Goal: Task Accomplishment & Management: Use online tool/utility

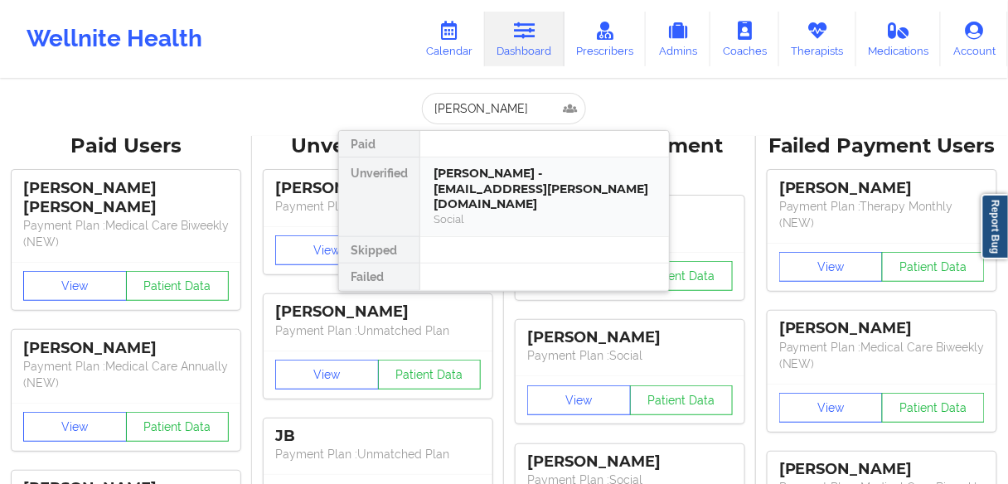
click at [517, 177] on div "[PERSON_NAME] - [EMAIL_ADDRESS][PERSON_NAME][DOMAIN_NAME]" at bounding box center [545, 189] width 222 height 46
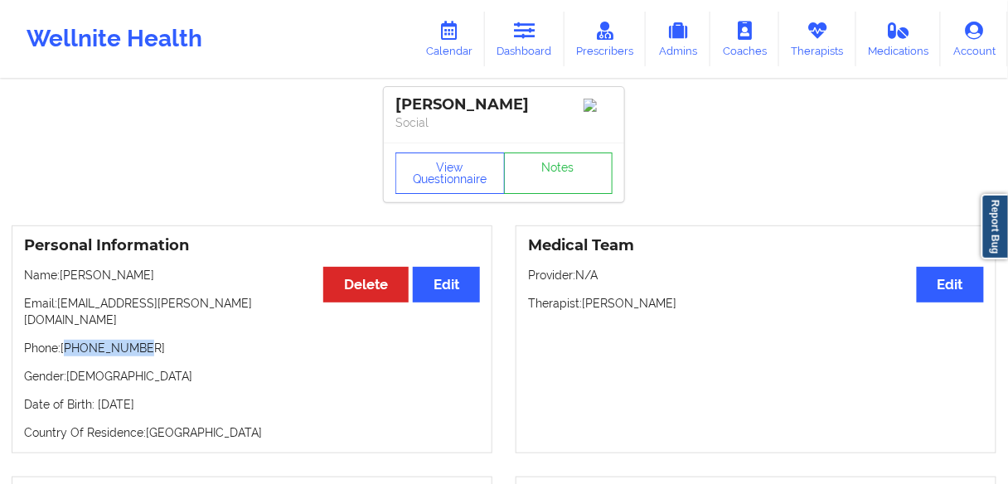
drag, startPoint x: 152, startPoint y: 329, endPoint x: 67, endPoint y: 335, distance: 84.8
click at [67, 340] on p "Phone: [PHONE_NUMBER]" at bounding box center [252, 348] width 456 height 17
copy p "19842150401"
click at [197, 354] on div "Personal Information Edit Delete Name: [PERSON_NAME] Email: [EMAIL_ADDRESS][PER…" at bounding box center [252, 340] width 481 height 228
click at [117, 340] on p "Phone: [PHONE_NUMBER]" at bounding box center [252, 348] width 456 height 17
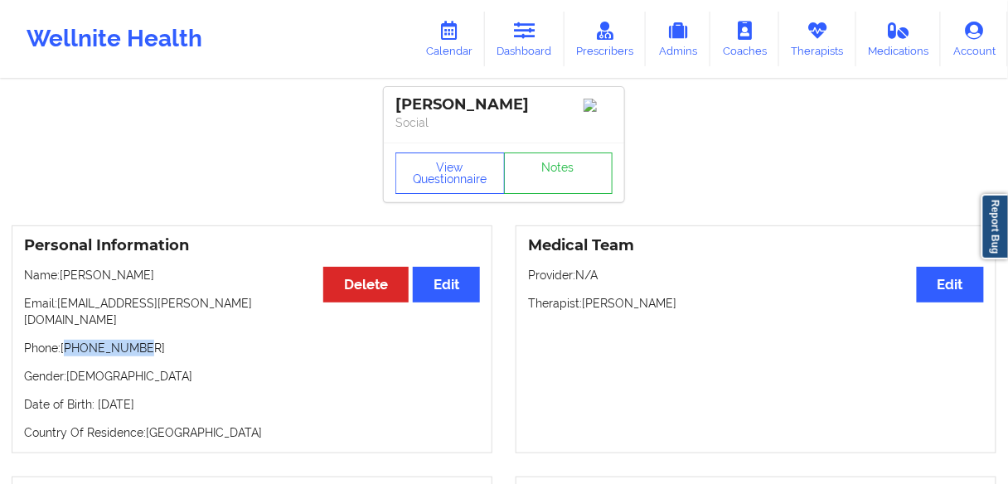
click at [117, 340] on p "Phone: [PHONE_NUMBER]" at bounding box center [252, 348] width 456 height 17
copy p "19842150401"
drag, startPoint x: 665, startPoint y: 308, endPoint x: 268, endPoint y: 271, distance: 398.9
click at [663, 308] on p "Therapist: [PERSON_NAME]" at bounding box center [756, 303] width 456 height 17
drag, startPoint x: 206, startPoint y: 309, endPoint x: 12, endPoint y: 305, distance: 194.9
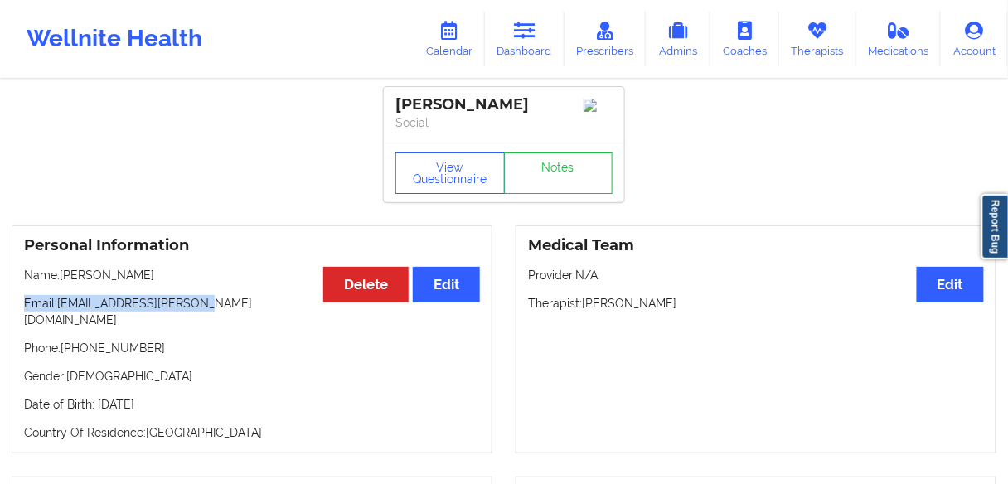
click at [4, 309] on div "Personal Information Edit Delete Name: [PERSON_NAME] Email: [EMAIL_ADDRESS][PER…" at bounding box center [252, 340] width 504 height 228
copy p "Email: [EMAIL_ADDRESS][PERSON_NAME][DOMAIN_NAME]"
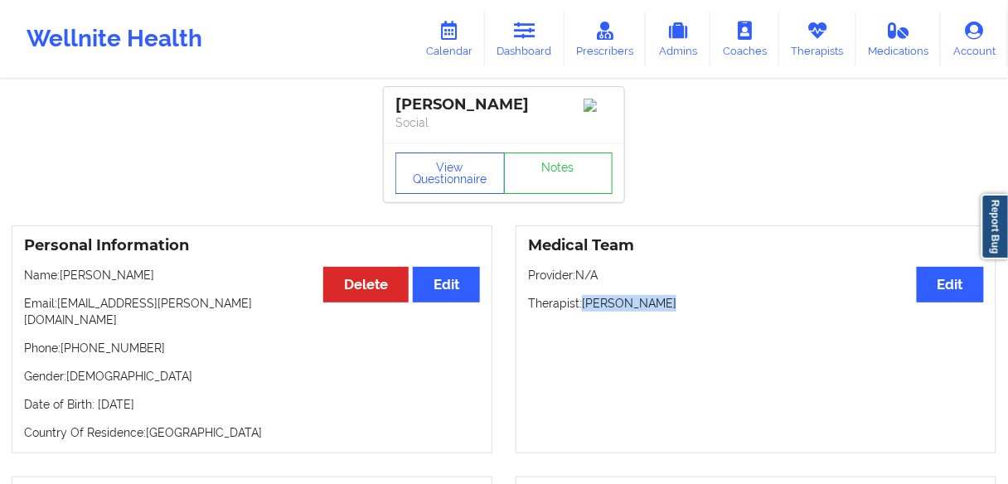
drag, startPoint x: 677, startPoint y: 308, endPoint x: 583, endPoint y: 309, distance: 93.7
click at [583, 309] on p "Therapist: [PERSON_NAME]" at bounding box center [756, 303] width 456 height 17
copy p "[PERSON_NAME]"
click at [522, 30] on icon at bounding box center [525, 31] width 22 height 18
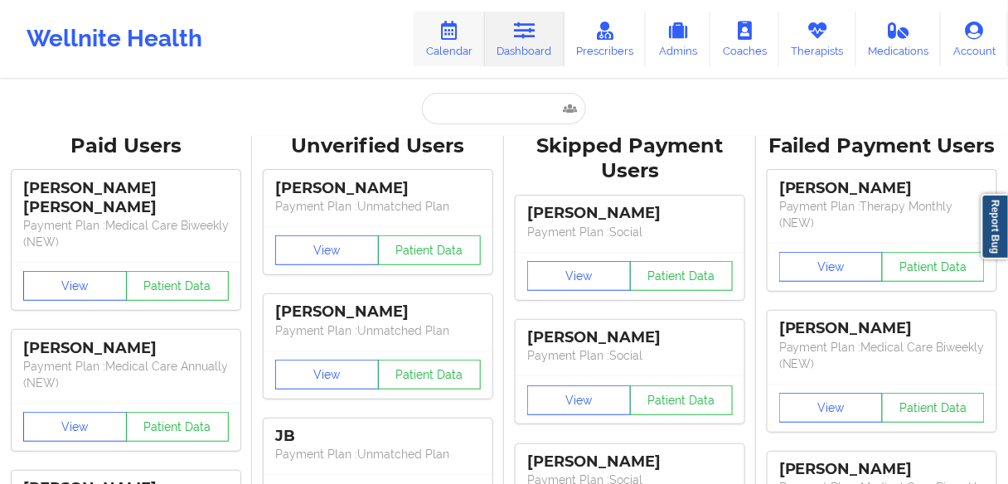
click at [457, 50] on link "Calendar" at bounding box center [449, 39] width 71 height 55
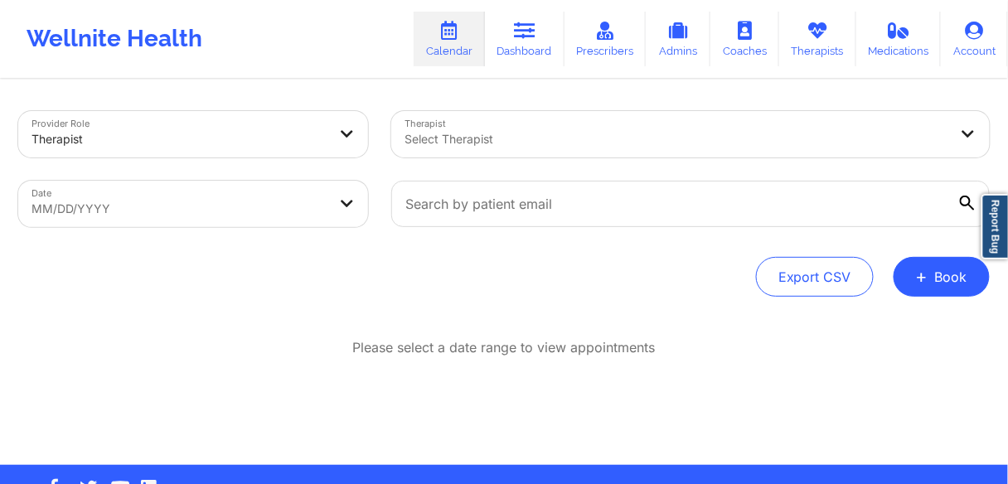
click at [480, 140] on div at bounding box center [677, 139] width 544 height 20
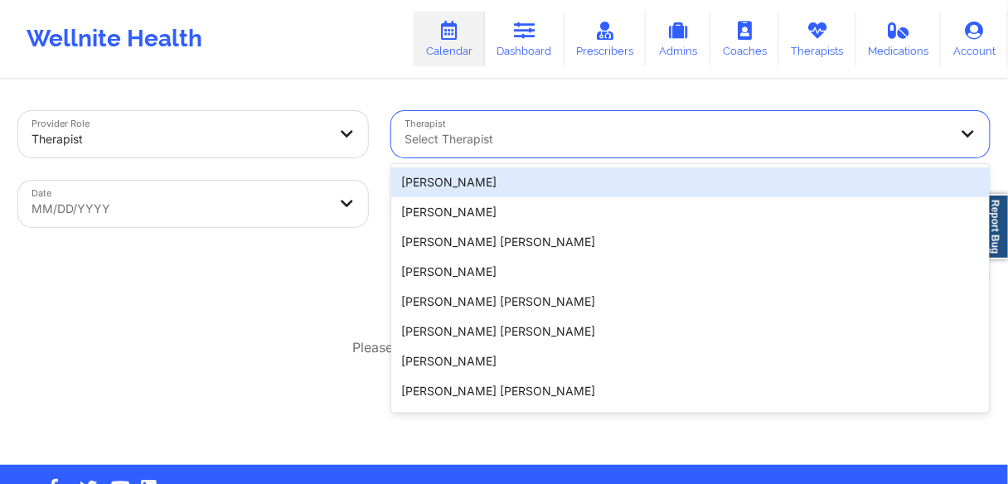
paste input "[PERSON_NAME]"
type input "[PERSON_NAME]"
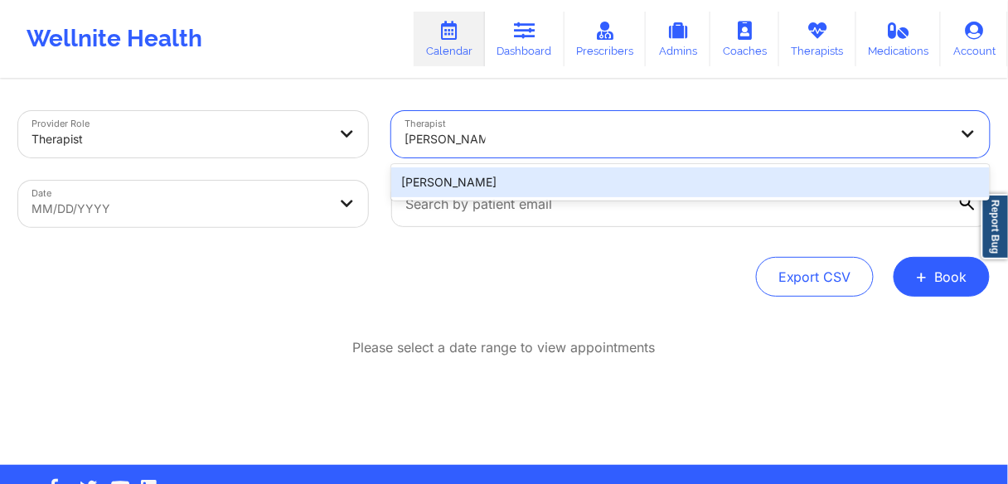
click at [449, 177] on div "[PERSON_NAME]" at bounding box center [690, 182] width 599 height 30
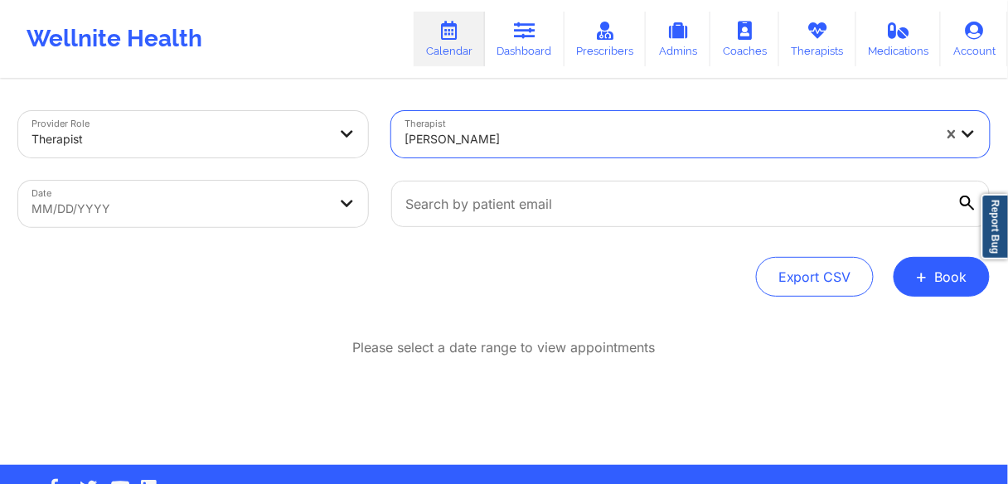
click at [172, 293] on div "Export CSV + Book" at bounding box center [504, 277] width 972 height 40
click at [110, 213] on body "Wellnite Health Calendar Dashboard Prescribers Admins Coaches Therapists Medica…" at bounding box center [504, 242] width 1008 height 484
select select "2025-8"
select select "2025-9"
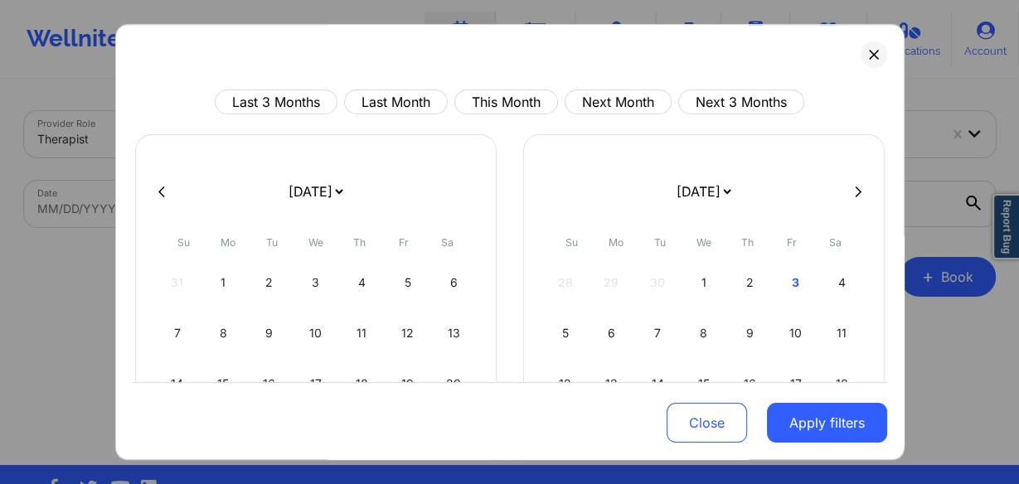
click at [801, 284] on div "3" at bounding box center [795, 283] width 42 height 46
select select "2025-9"
select select "2025-10"
select select "2025-9"
select select "2025-10"
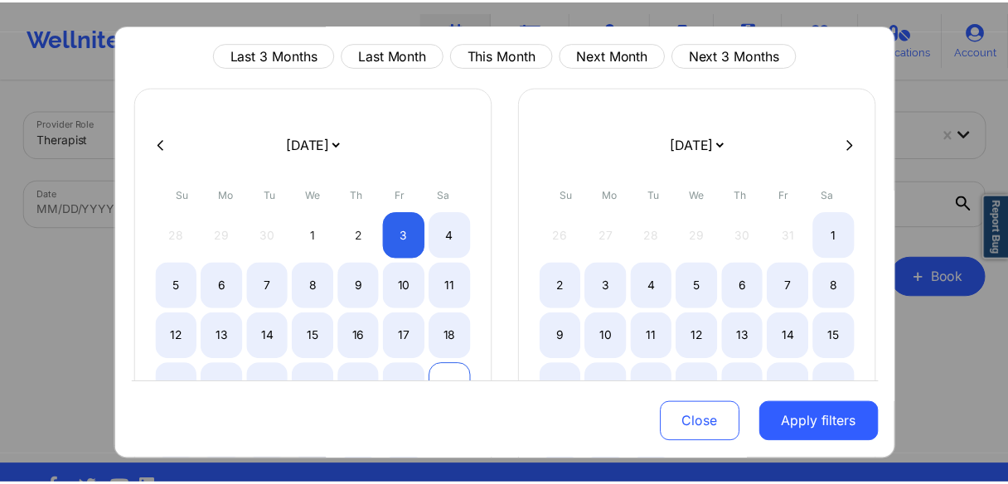
scroll to position [133, 0]
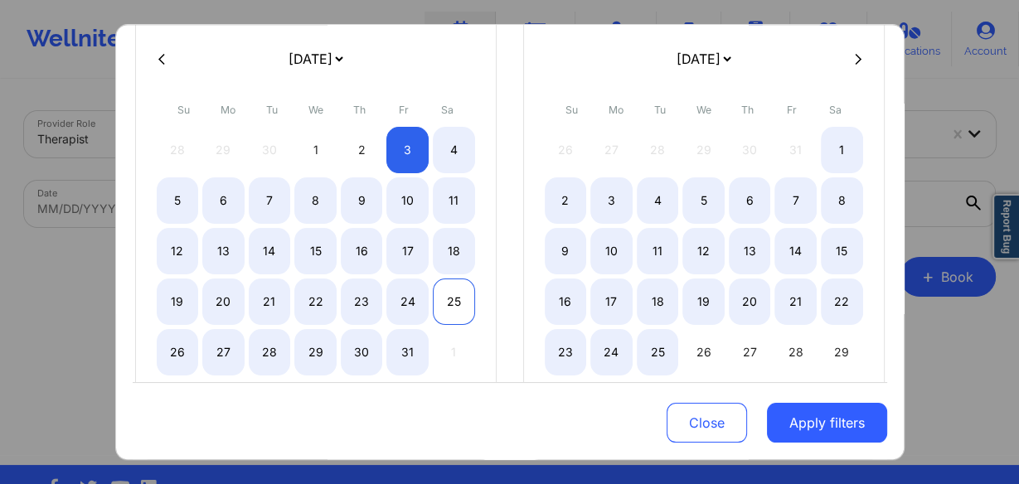
select select "2025-9"
select select "2025-10"
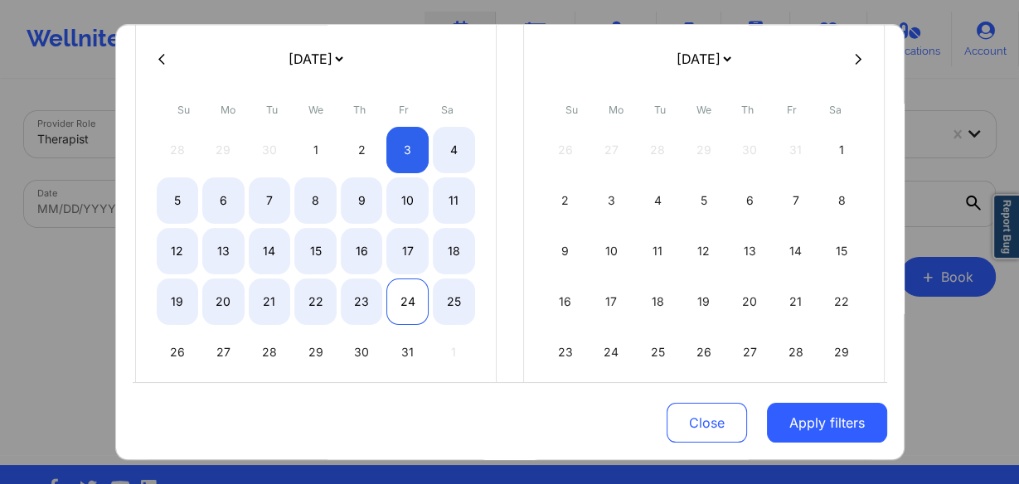
select select "2025-9"
select select "2025-10"
select select "2025-9"
select select "2025-10"
drag, startPoint x: 444, startPoint y: 307, endPoint x: 464, endPoint y: 294, distance: 24.6
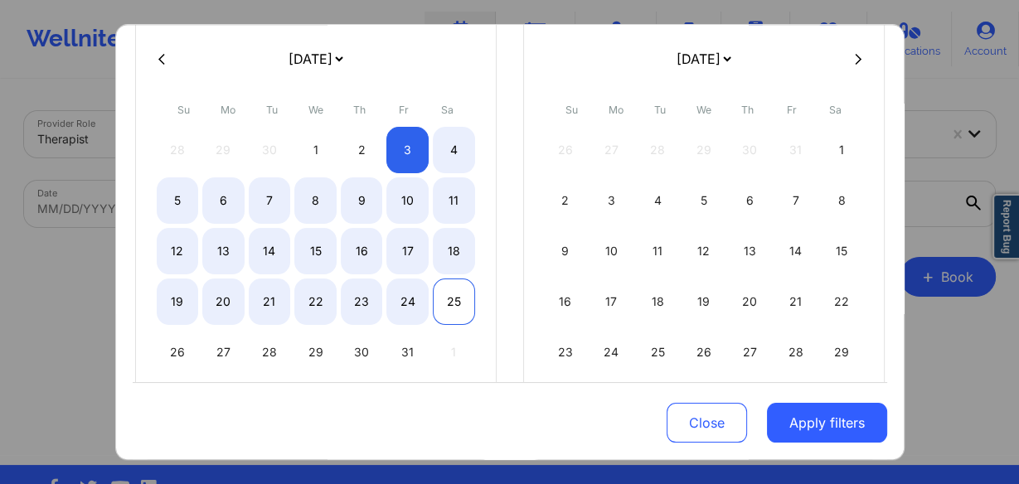
click at [444, 307] on div "25" at bounding box center [454, 302] width 42 height 46
select select "2025-9"
select select "2025-10"
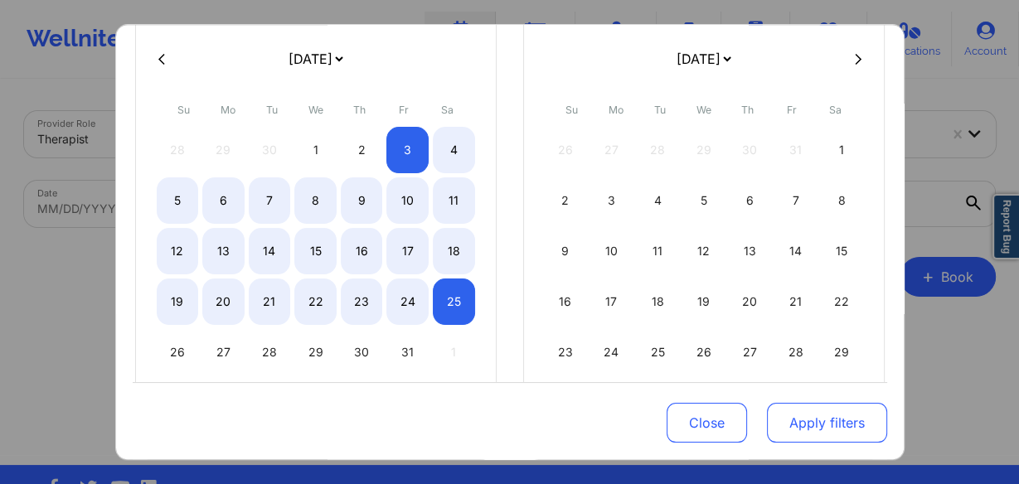
click at [832, 434] on button "Apply filters" at bounding box center [827, 423] width 120 height 40
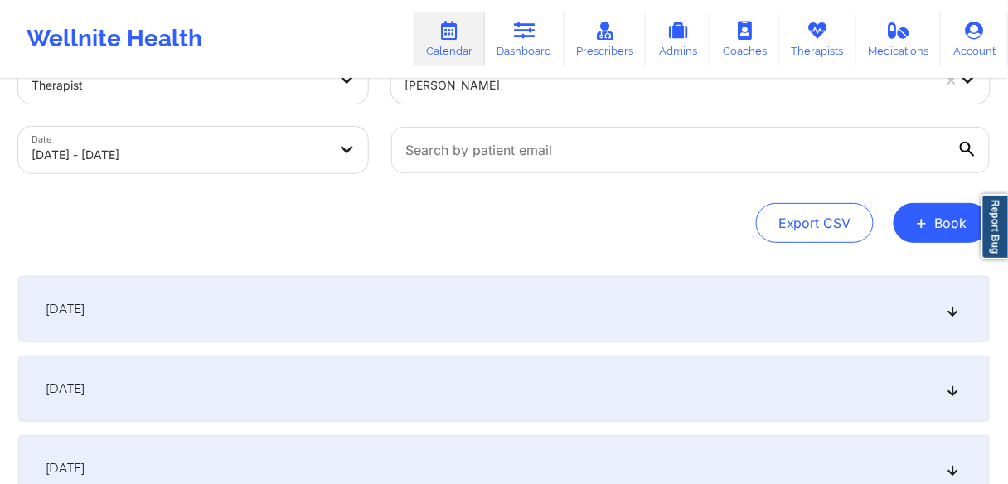
scroll to position [0, 0]
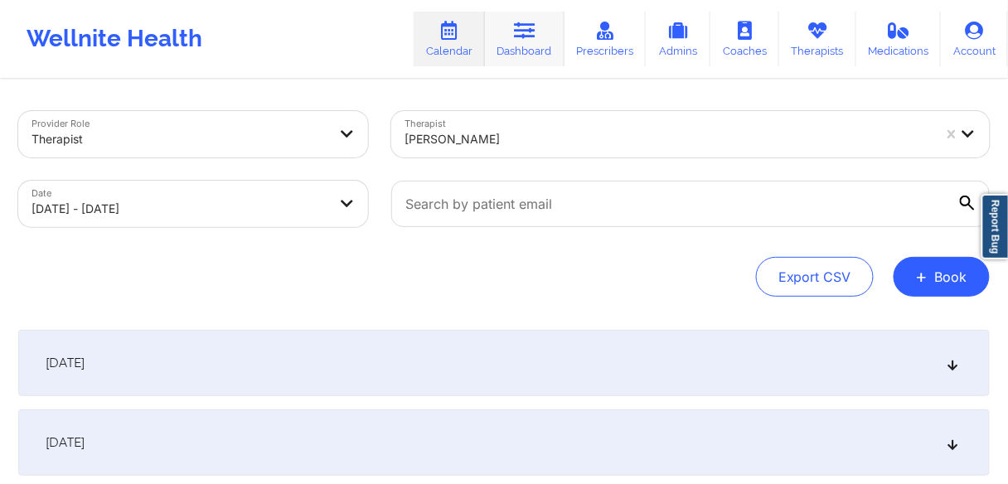
drag, startPoint x: 525, startPoint y: 36, endPoint x: 517, endPoint y: 51, distance: 16.7
click at [525, 36] on icon at bounding box center [525, 31] width 22 height 18
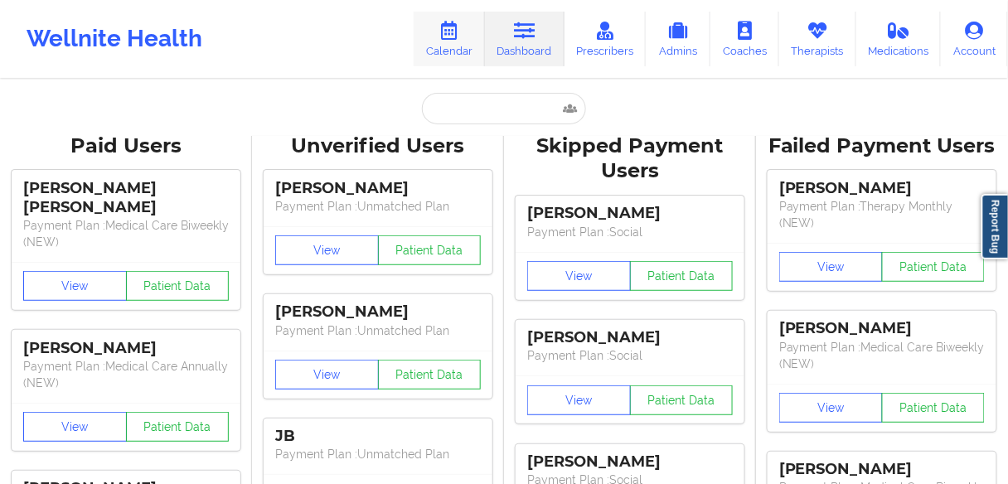
click at [454, 42] on link "Calendar" at bounding box center [449, 39] width 71 height 55
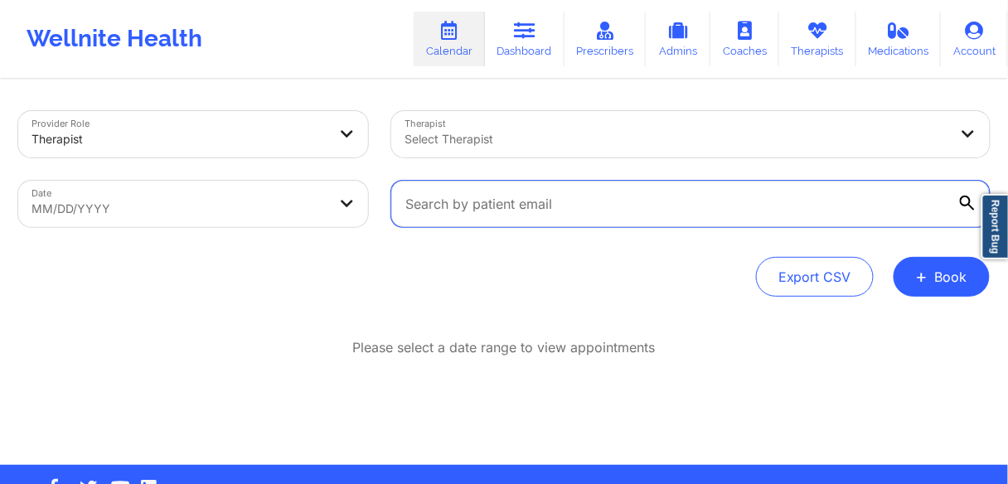
click at [456, 209] on input "text" at bounding box center [690, 204] width 599 height 46
paste input "[EMAIL_ADDRESS][PERSON_NAME][DOMAIN_NAME]"
type input "[EMAIL_ADDRESS][PERSON_NAME][DOMAIN_NAME]"
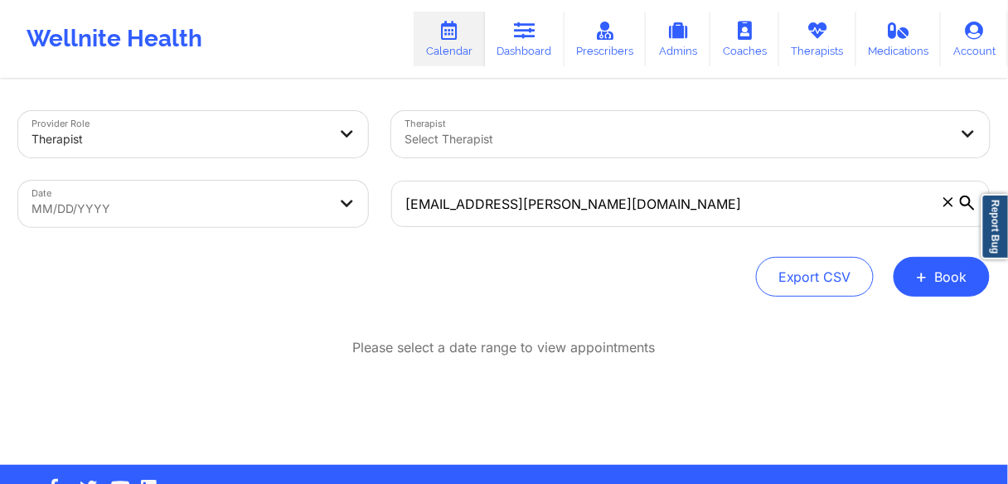
select select "2025-8"
select select "2025-9"
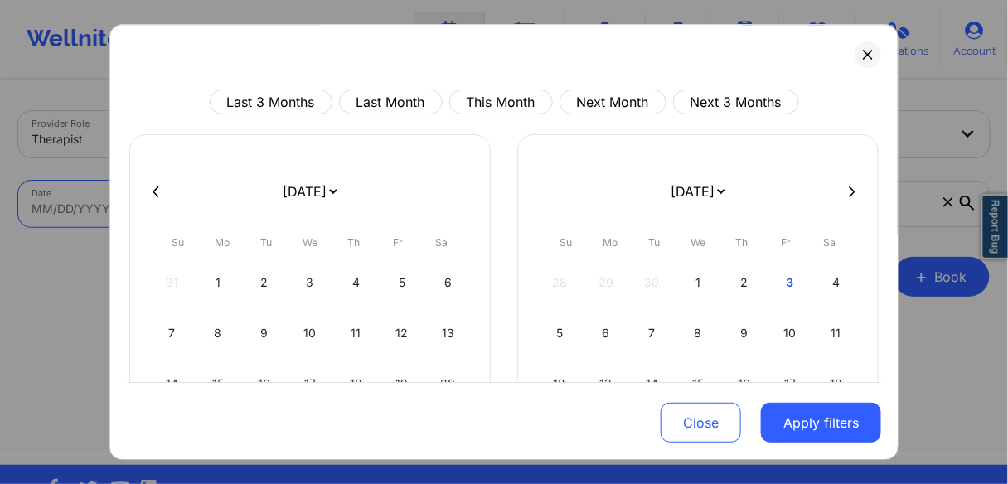
click at [162, 211] on body "Wellnite Health Calendar Dashboard Prescribers Admins Coaches Therapists Medica…" at bounding box center [504, 242] width 1008 height 484
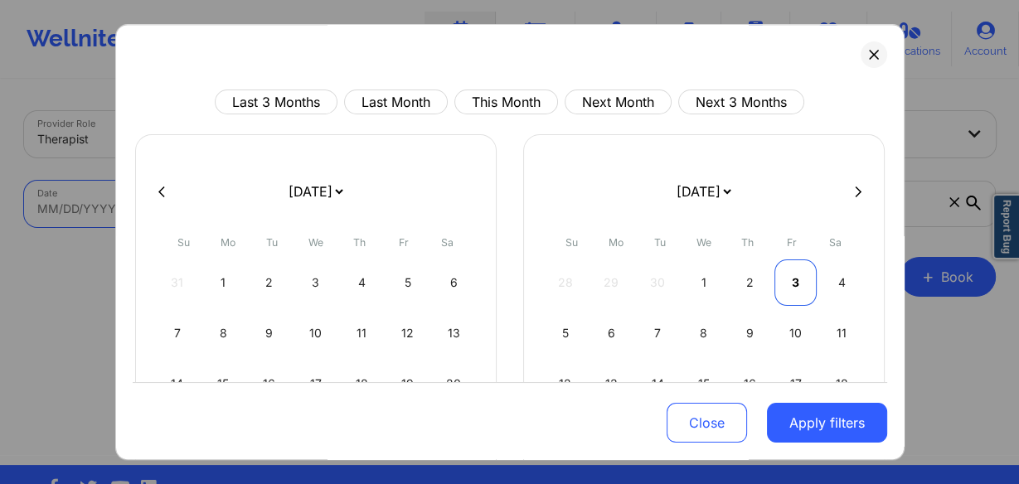
click at [793, 276] on div "3" at bounding box center [795, 283] width 42 height 46
select select "2025-9"
select select "2025-10"
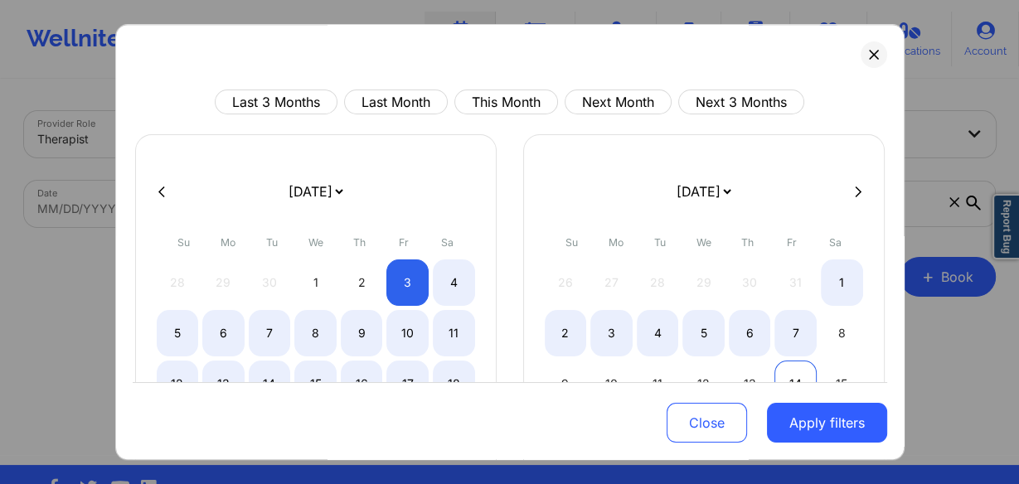
select select "2025-9"
select select "2025-10"
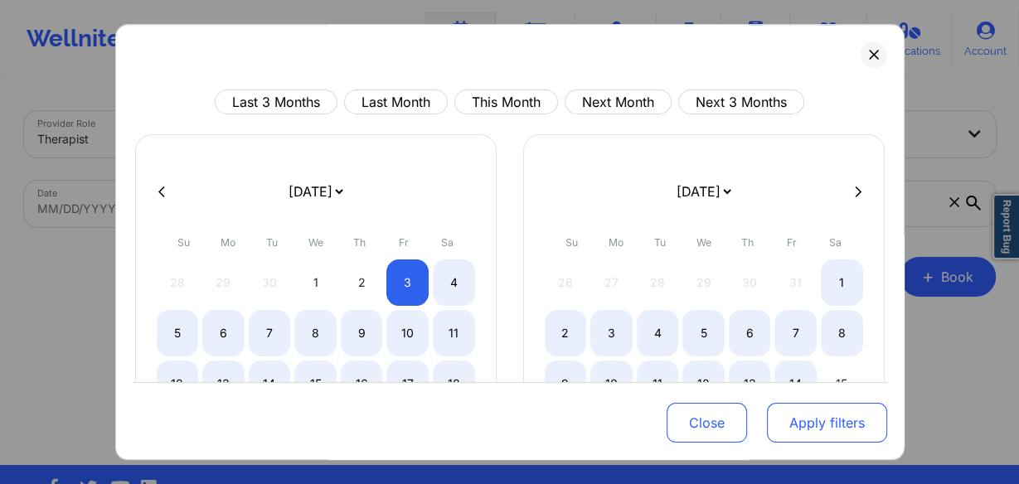
click at [798, 429] on button "Apply filters" at bounding box center [827, 423] width 120 height 40
click at [803, 423] on button "Apply filters" at bounding box center [827, 423] width 120 height 40
select select "2025-9"
select select "2025-10"
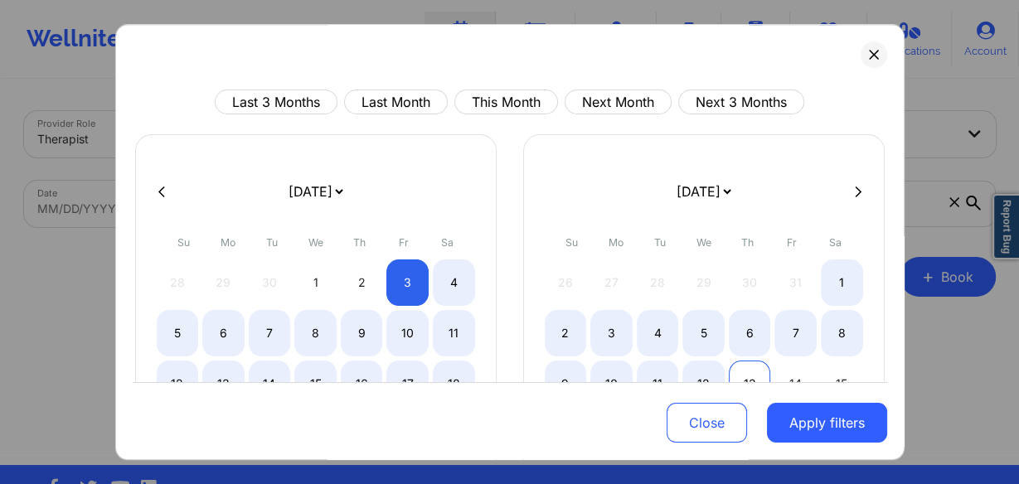
click at [759, 366] on div "13" at bounding box center [750, 384] width 42 height 46
select select "2025-9"
select select "2025-10"
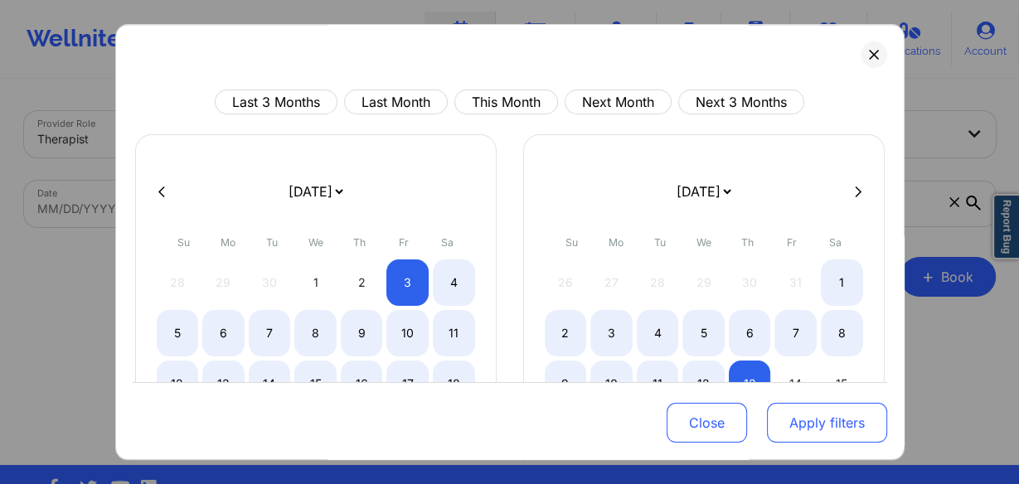
click at [793, 425] on button "Apply filters" at bounding box center [827, 423] width 120 height 40
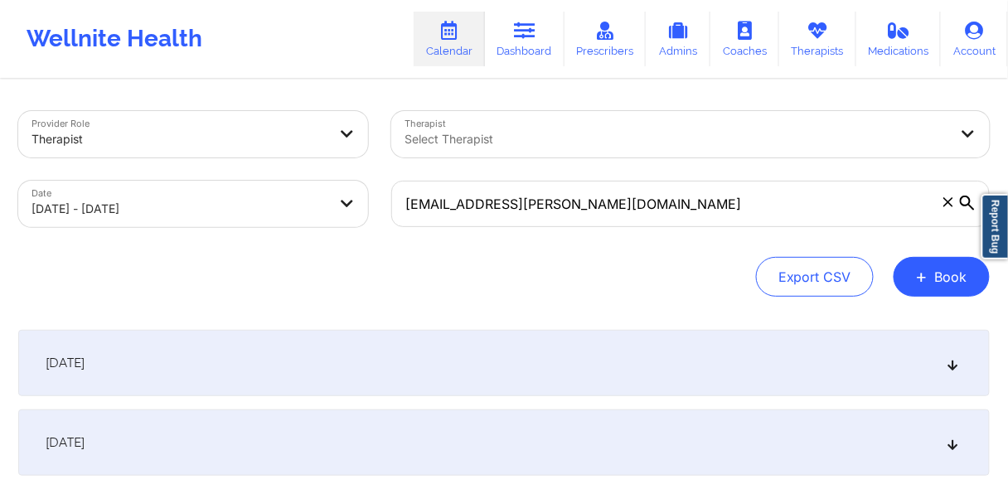
click at [85, 369] on span "[DATE]" at bounding box center [65, 363] width 39 height 17
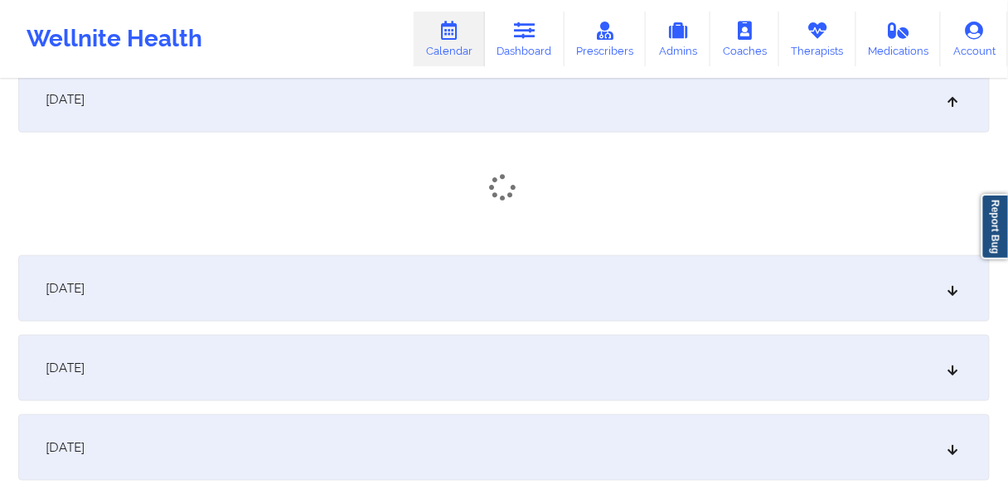
scroll to position [265, 0]
click at [114, 302] on div "[DATE]" at bounding box center [504, 293] width 972 height 66
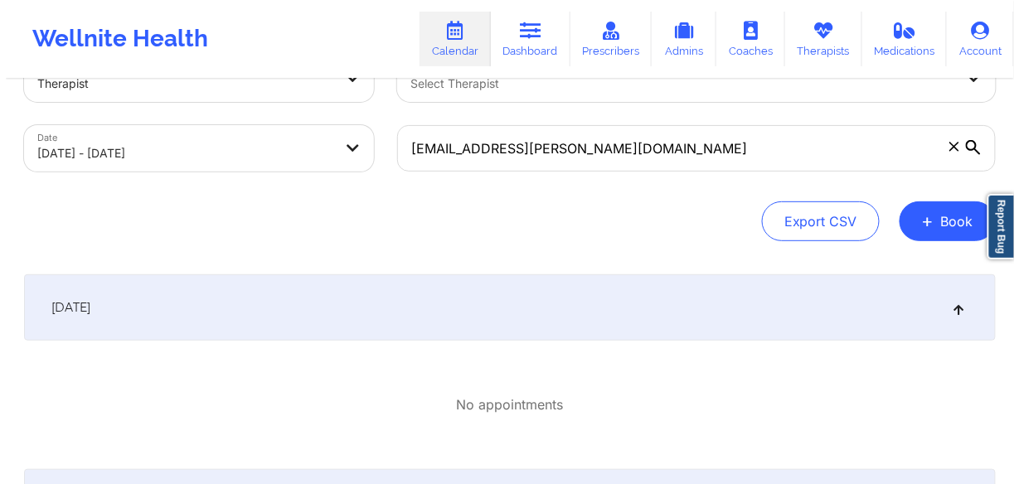
scroll to position [0, 0]
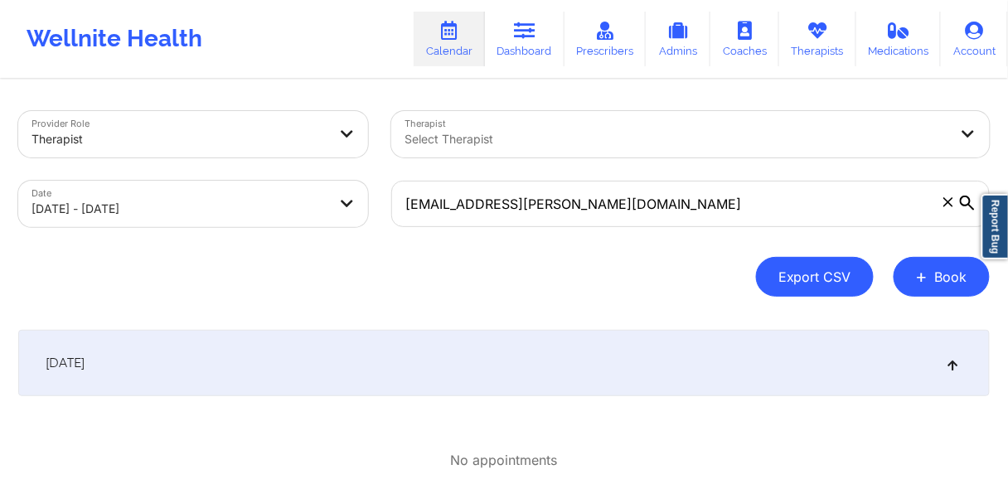
click at [836, 276] on button "Export CSV" at bounding box center [815, 277] width 118 height 40
select select "2025-8"
select select "2025-9"
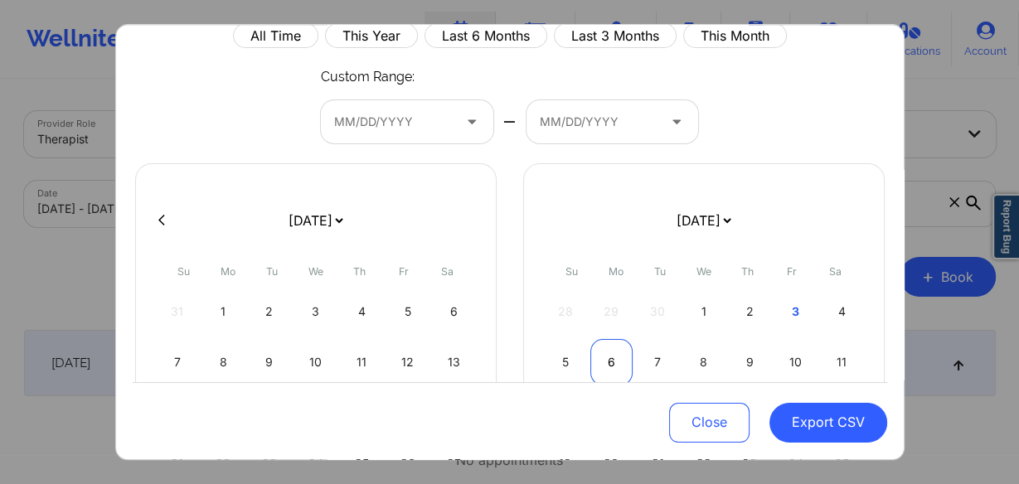
scroll to position [6, 0]
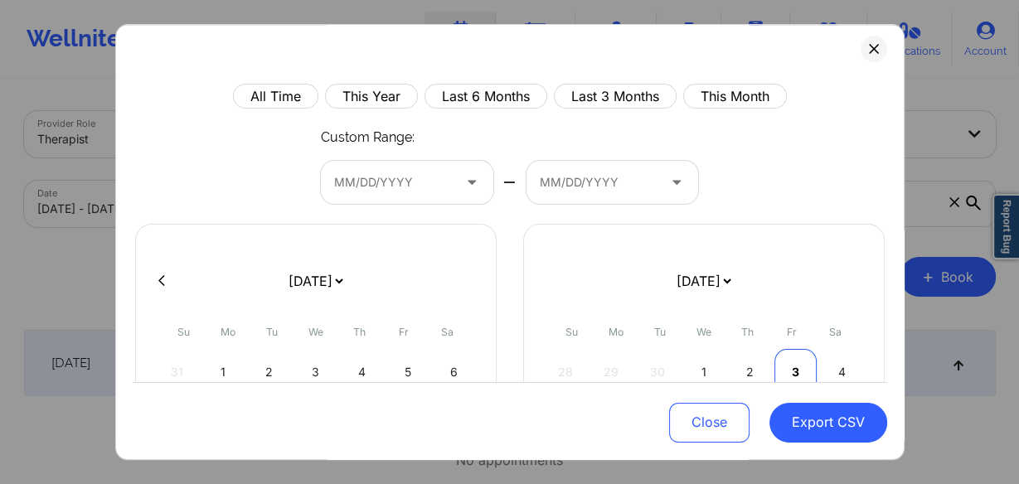
click at [780, 370] on div "3" at bounding box center [795, 372] width 42 height 46
select select "2025-8"
select select "2025-9"
click at [784, 371] on div "3" at bounding box center [795, 372] width 42 height 46
select select "2025-8"
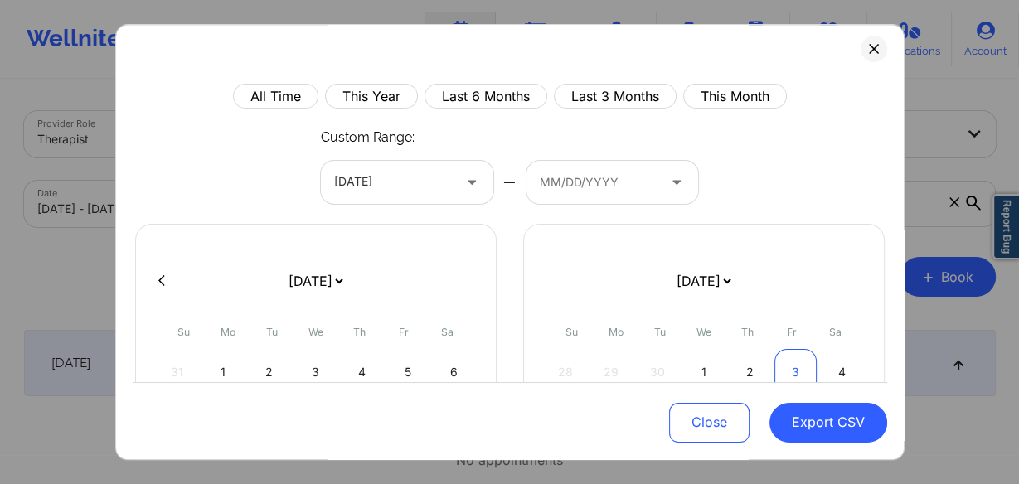
select select "2025-9"
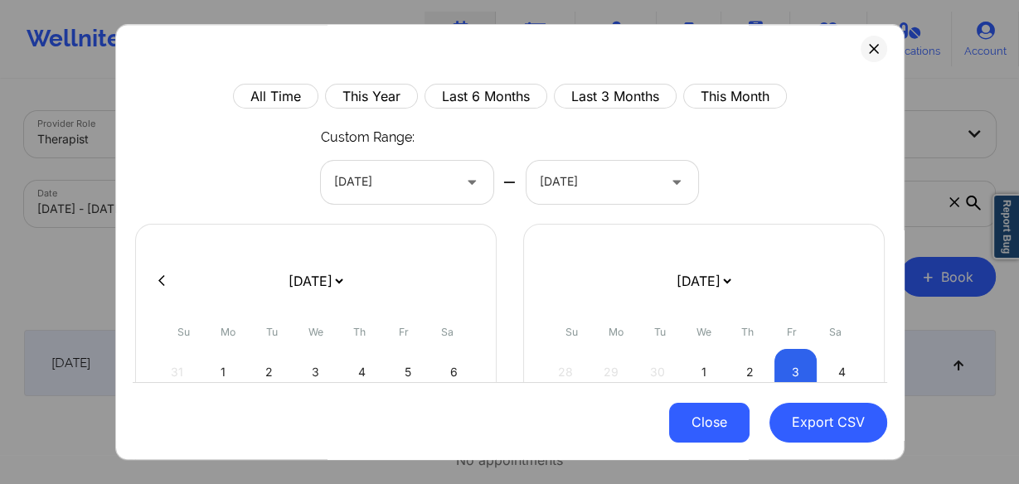
scroll to position [138, 0]
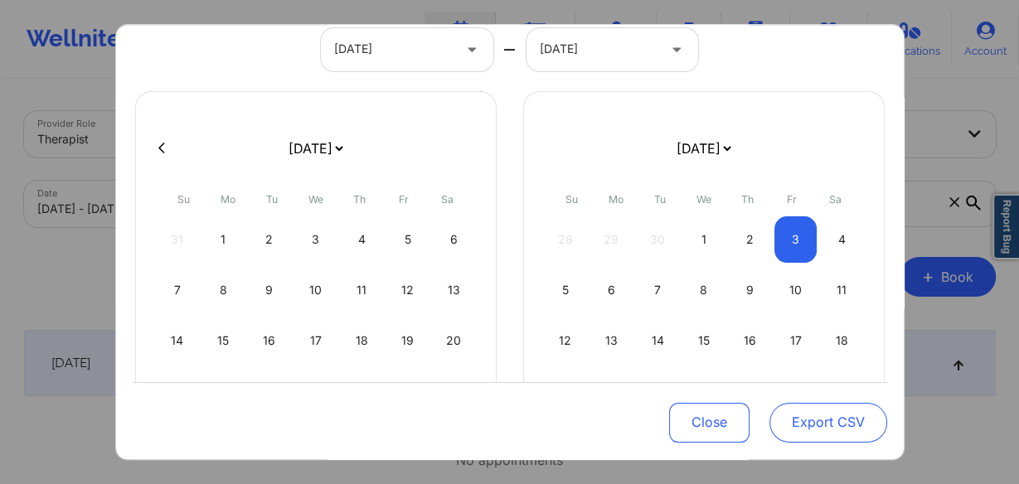
click at [810, 426] on button "Export CSV" at bounding box center [828, 423] width 118 height 40
select select "2025-8"
select select "2025-9"
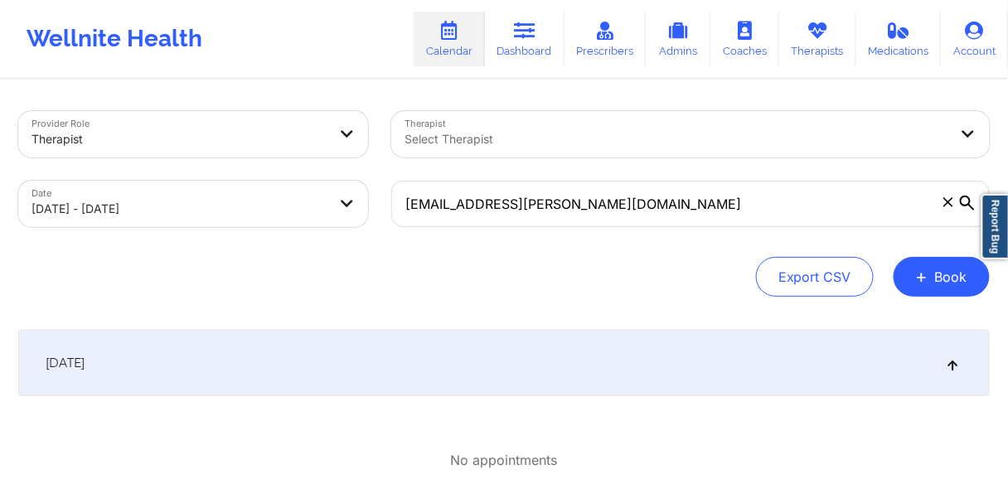
click at [196, 210] on body "Wellnite Health Calendar Dashboard Prescribers Admins Coaches Therapists Medica…" at bounding box center [504, 242] width 1008 height 484
select select "2025-9"
select select "2025-10"
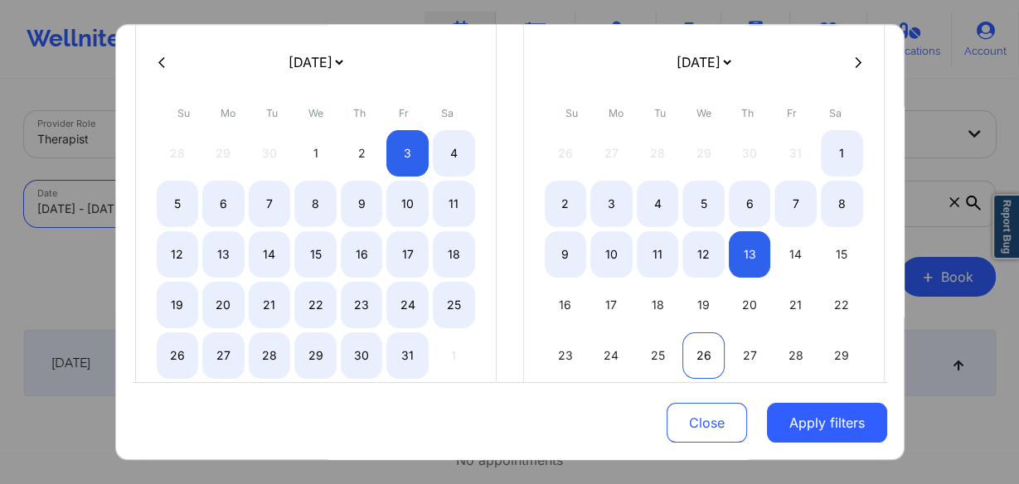
scroll to position [133, 0]
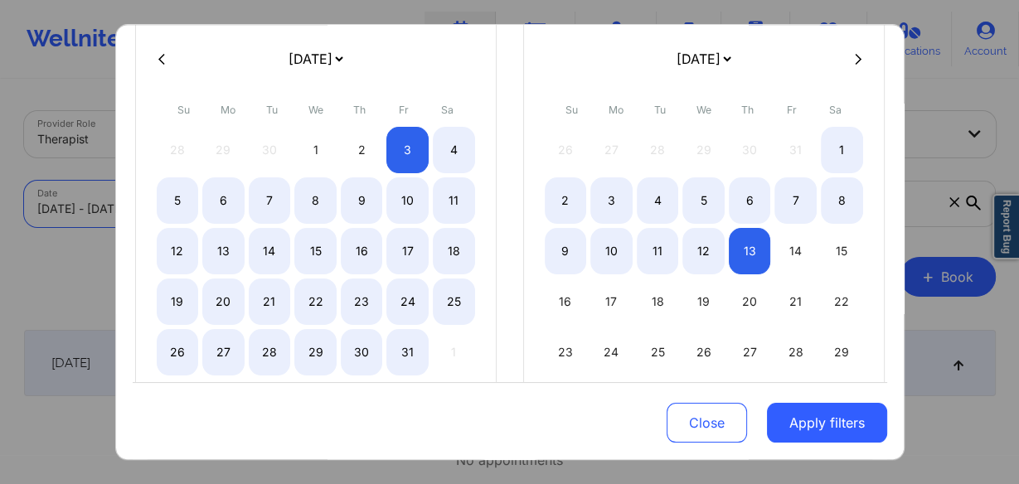
click at [161, 62] on icon at bounding box center [161, 59] width 7 height 11
select select "2025-8"
select select "2025-9"
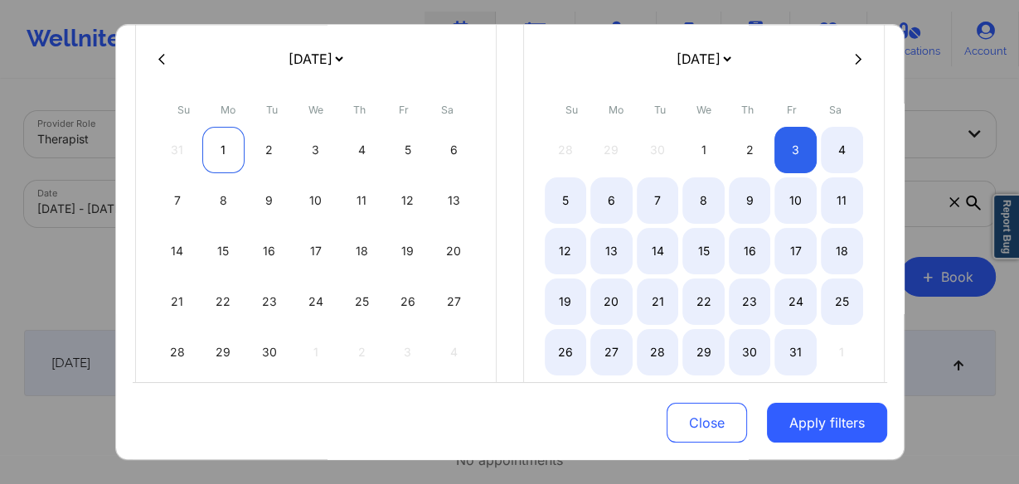
click at [212, 149] on div "1" at bounding box center [223, 150] width 42 height 46
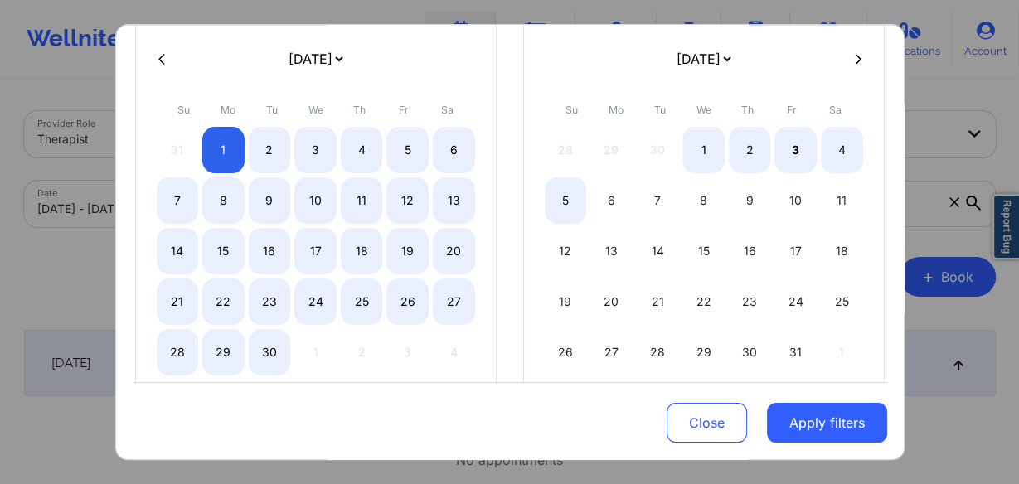
select select "2025-8"
select select "2025-9"
click at [855, 60] on icon at bounding box center [858, 59] width 7 height 12
select select "2025-9"
select select "2025-10"
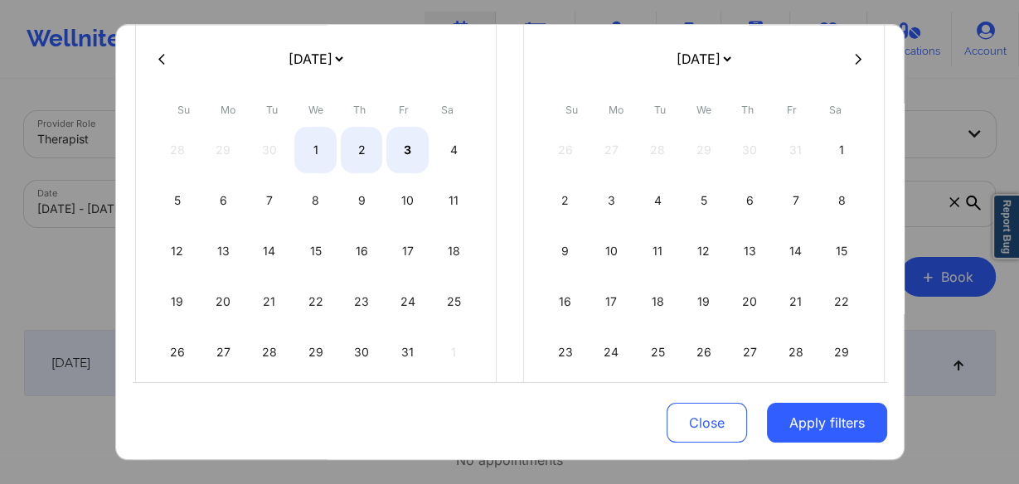
click at [855, 60] on icon at bounding box center [858, 59] width 7 height 12
select select "2025-10"
select select "2025-11"
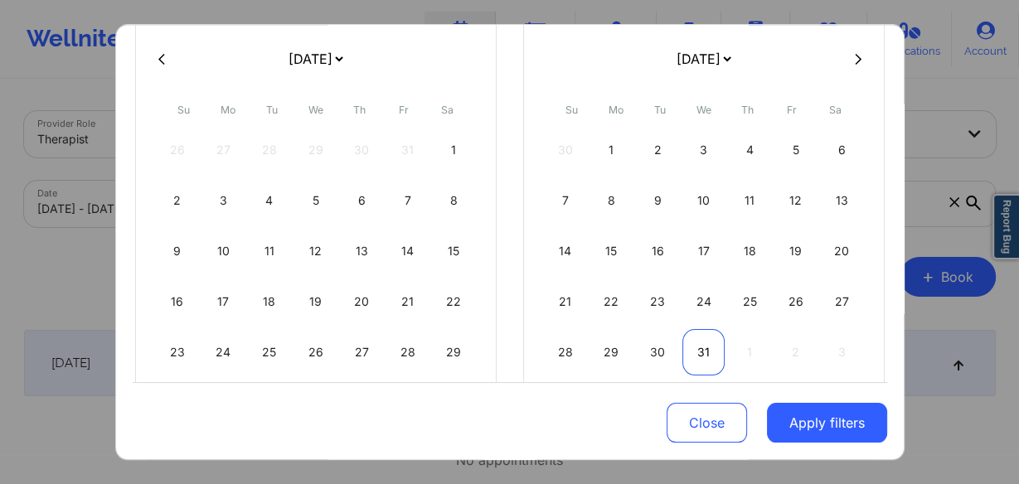
select select "2025-10"
select select "2025-11"
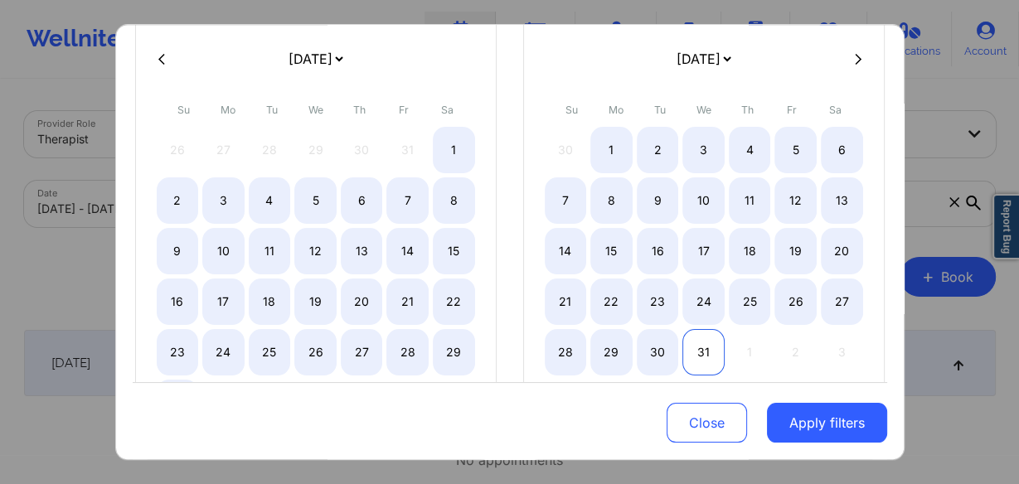
select select "2025-10"
select select "2025-11"
click at [691, 341] on div "31" at bounding box center [703, 352] width 42 height 46
select select "2025-8"
select select "2025-9"
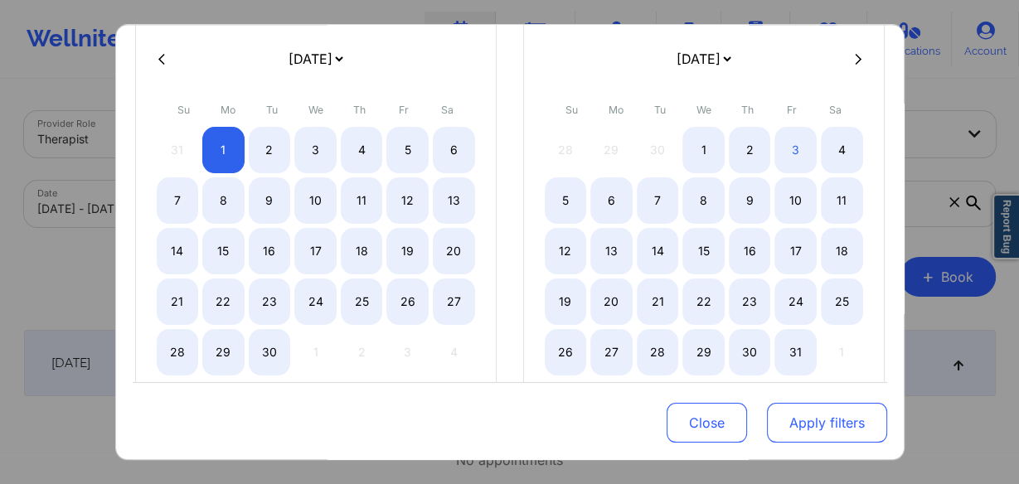
click at [791, 424] on button "Apply filters" at bounding box center [827, 423] width 120 height 40
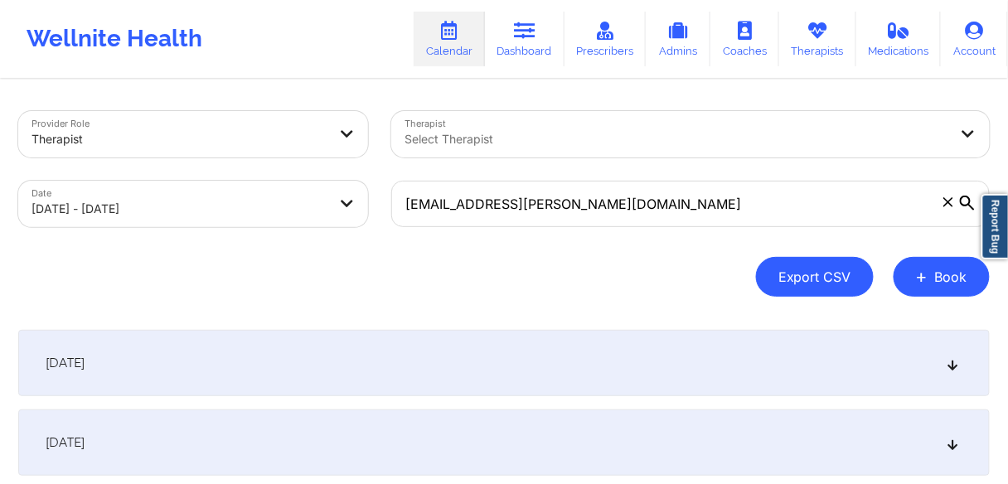
click at [829, 278] on button "Export CSV" at bounding box center [815, 277] width 118 height 40
select select "2025-8"
select select "2025-9"
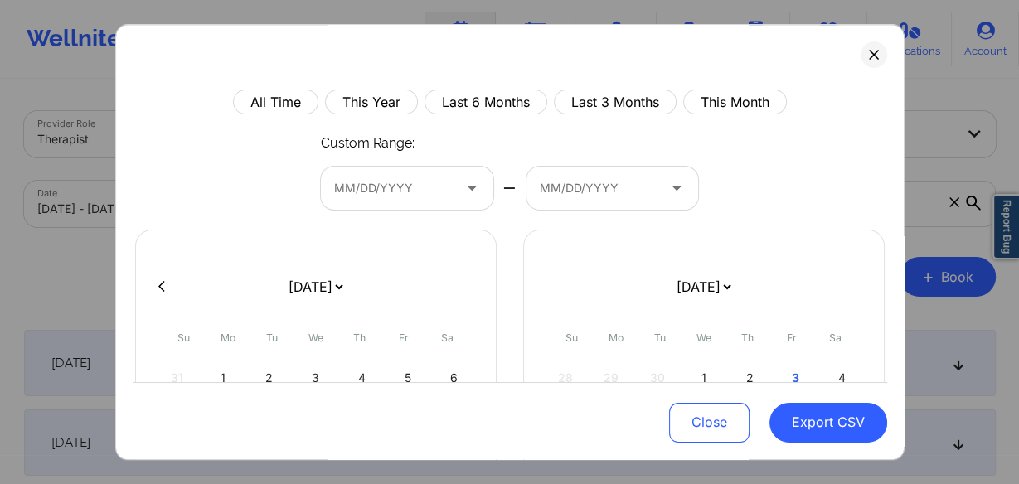
click at [398, 178] on div at bounding box center [393, 188] width 118 height 20
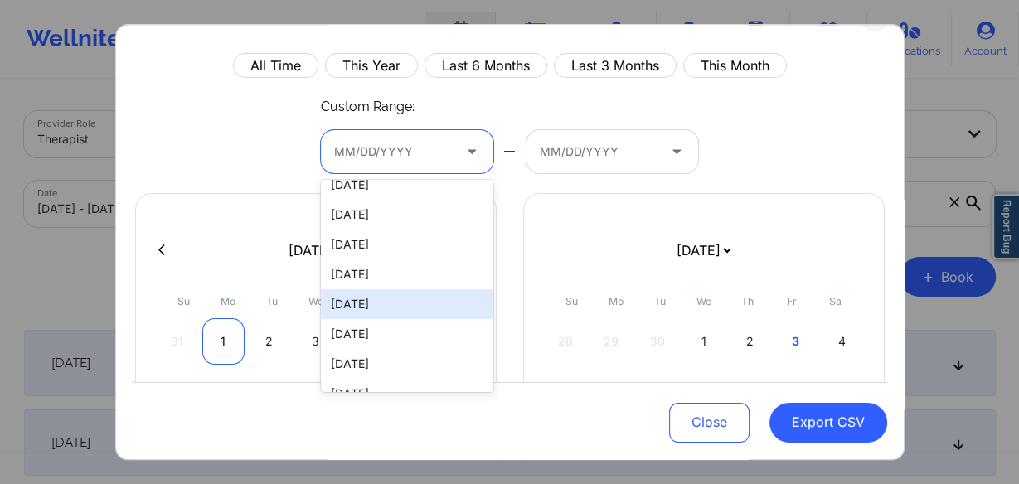
click at [221, 347] on div "1" at bounding box center [223, 341] width 42 height 46
select select "2025-8"
select select "2025-9"
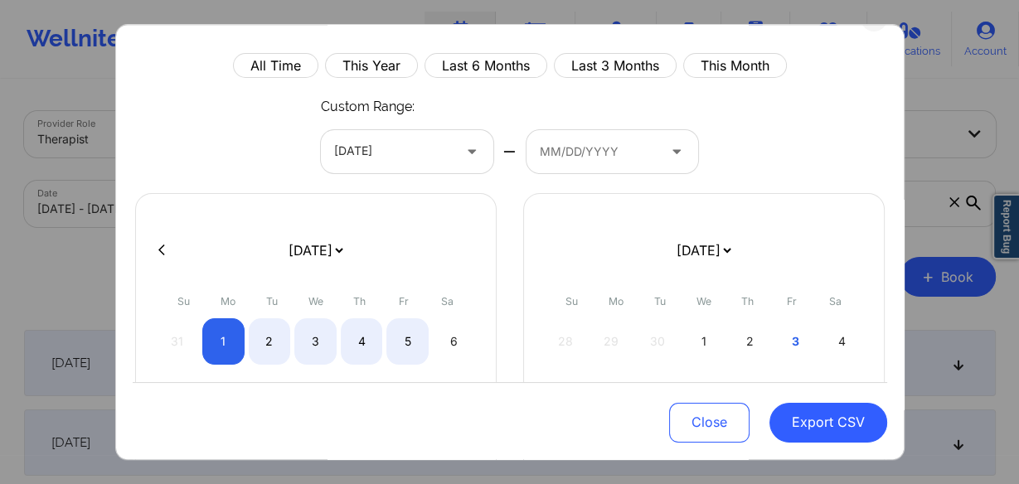
select select "2025-8"
select select "2025-9"
click at [590, 148] on div at bounding box center [599, 152] width 118 height 20
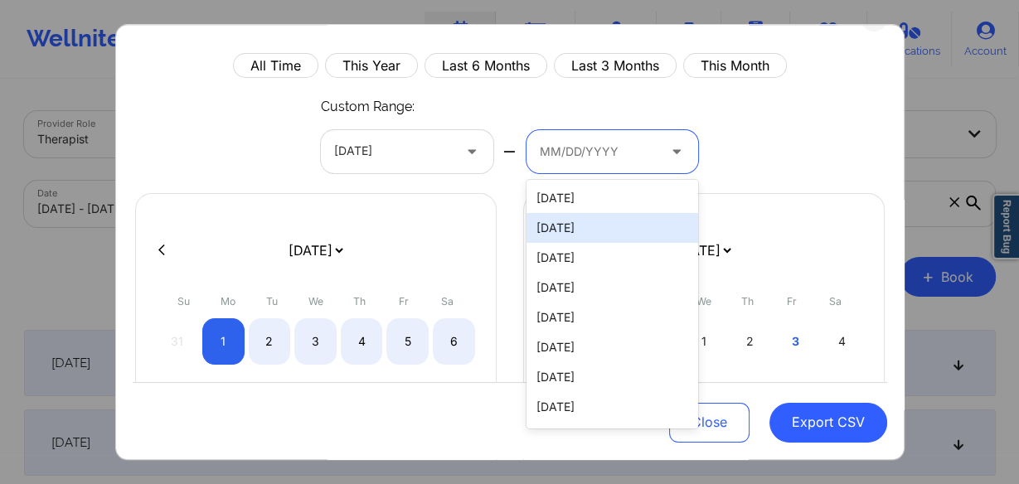
click at [808, 193] on div "[DATE] [DATE] [DATE] [DATE] [DATE] [DATE] [DATE] [DATE] [DATE] [DATE] [DATE] [D…" at bounding box center [703, 397] width 361 height 408
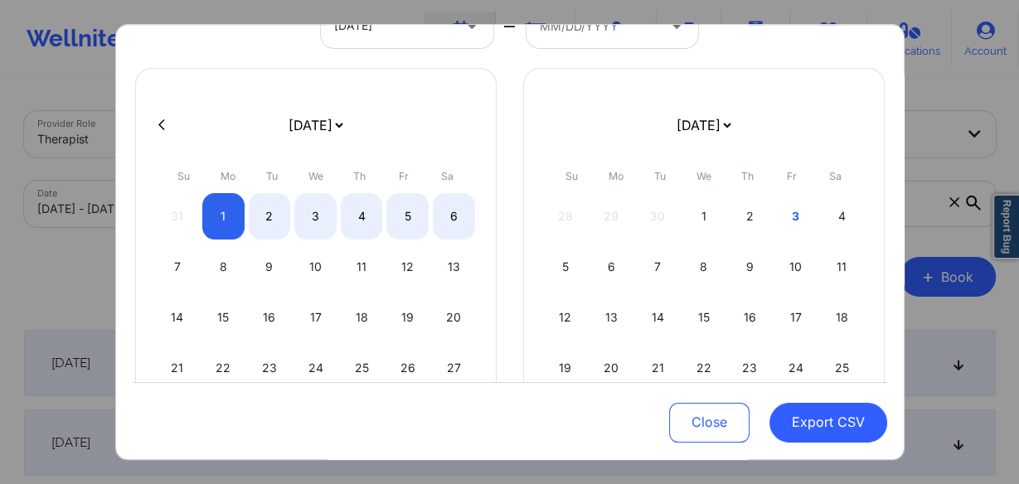
scroll to position [169, 0]
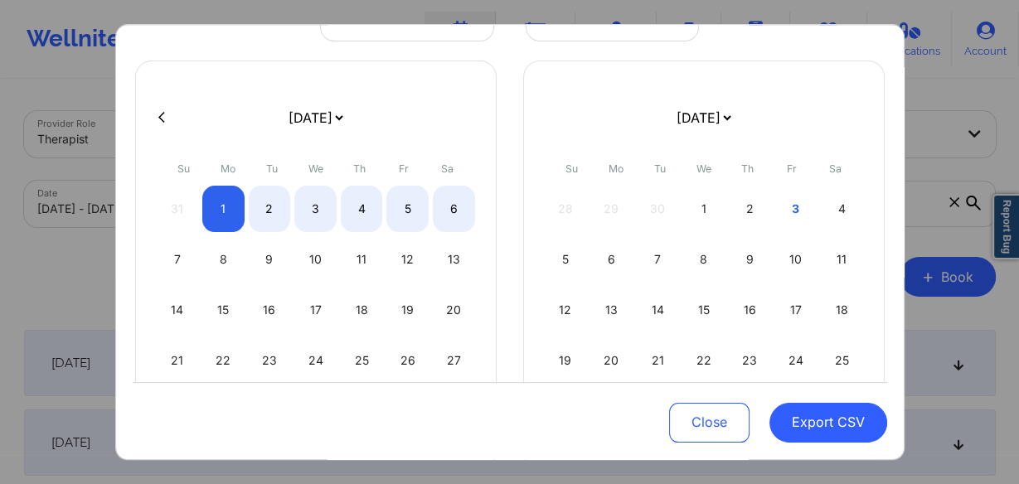
select select "2025-8"
select select "2025-9"
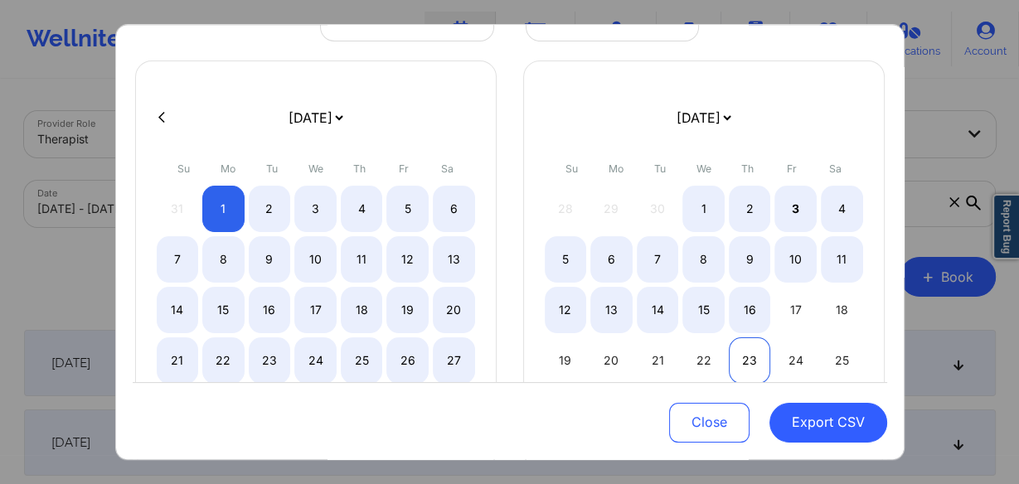
select select "2025-8"
select select "2025-9"
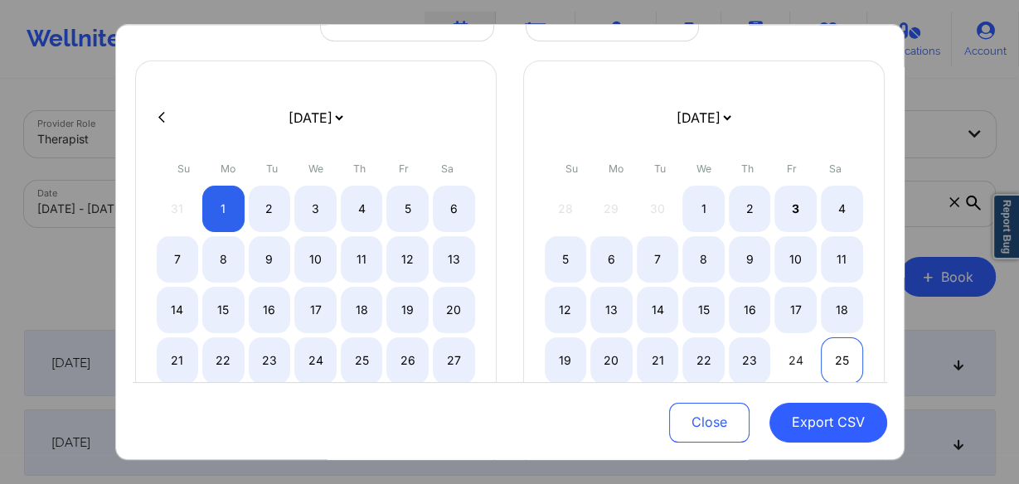
select select "2025-8"
select select "2025-9"
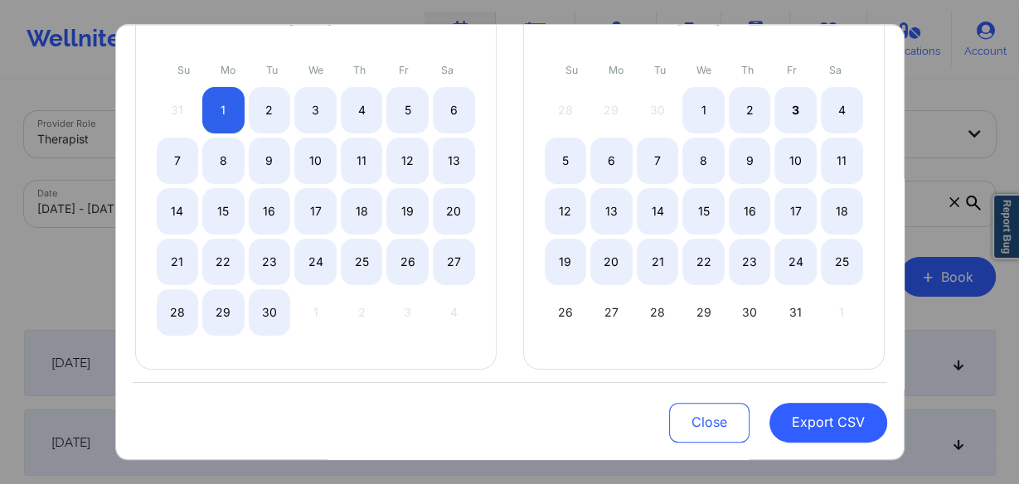
scroll to position [271, 0]
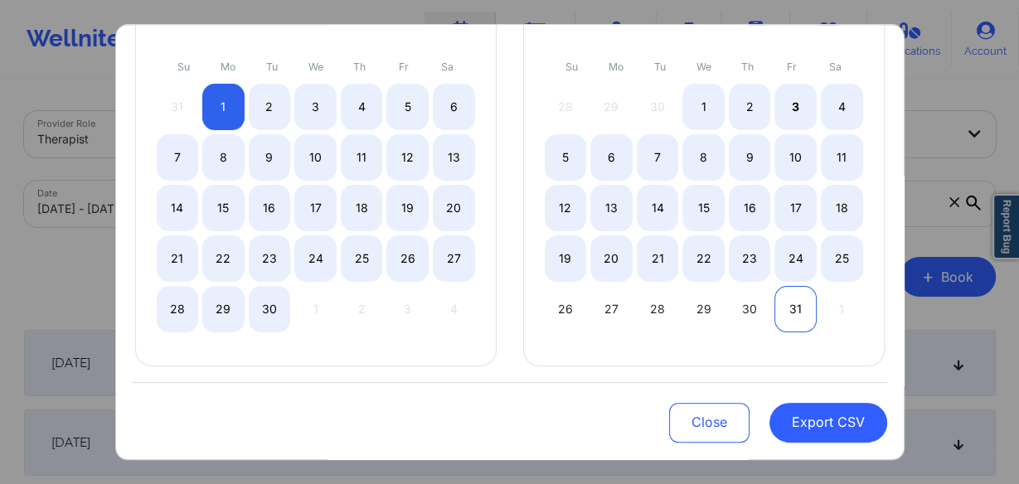
select select "2025-8"
select select "2025-9"
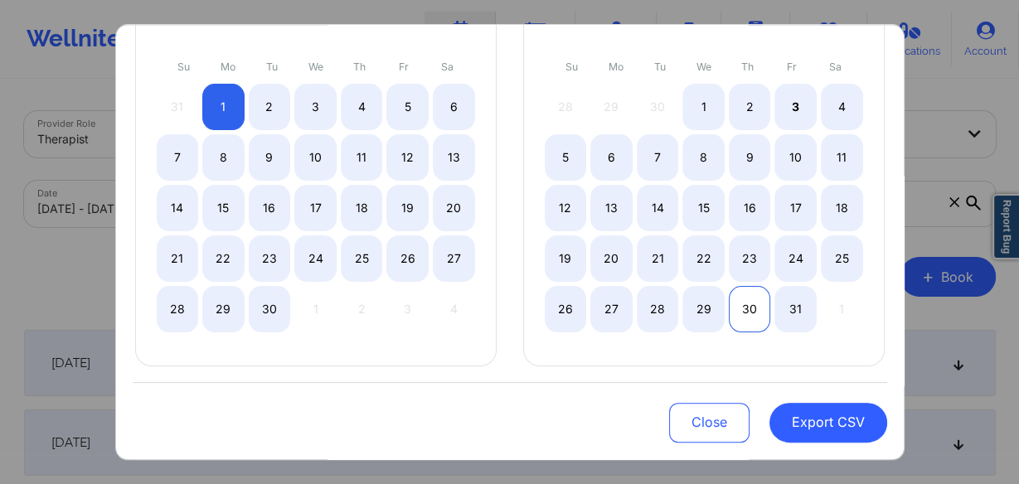
select select "2025-8"
select select "2025-9"
click at [756, 305] on div "30" at bounding box center [750, 309] width 42 height 46
select select "2025-8"
select select "2025-9"
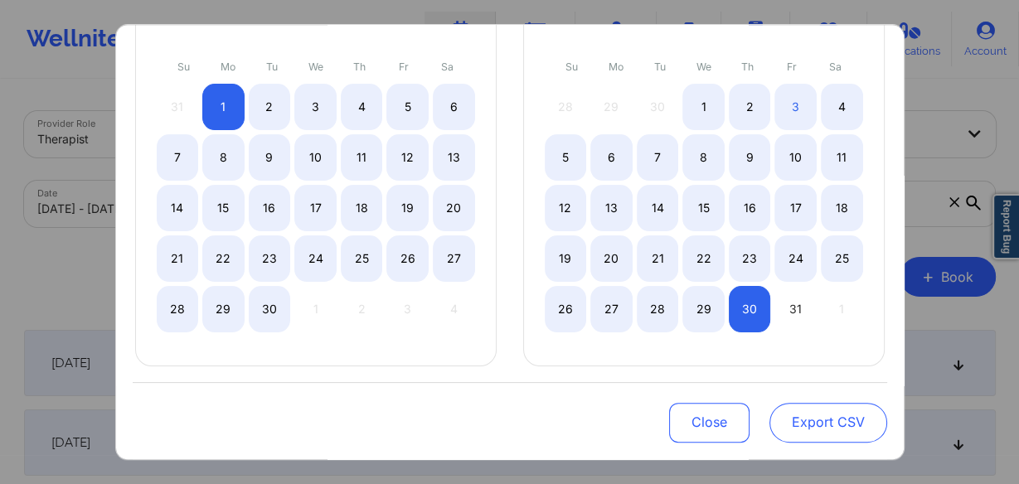
click at [815, 431] on button "Export CSV" at bounding box center [828, 423] width 118 height 40
select select "2025-8"
select select "2025-9"
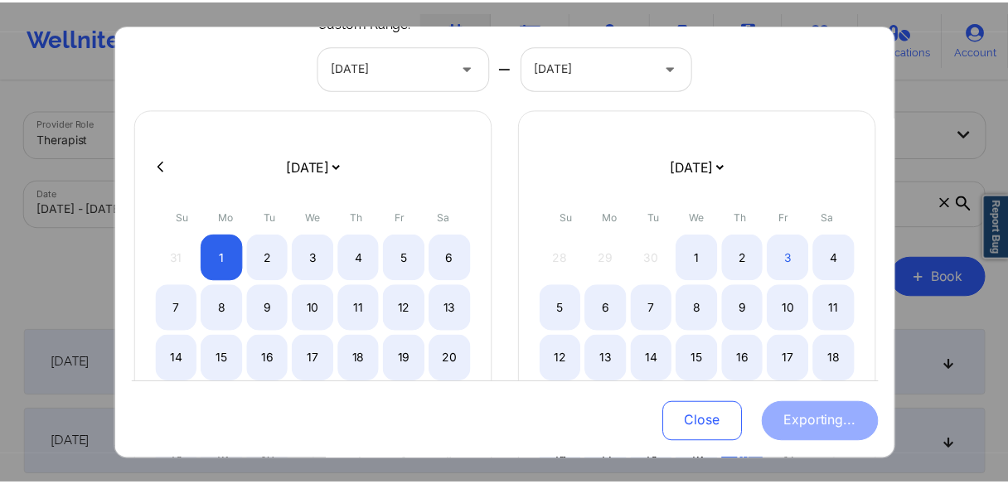
scroll to position [138, 0]
